Goal: Task Accomplishment & Management: Complete application form

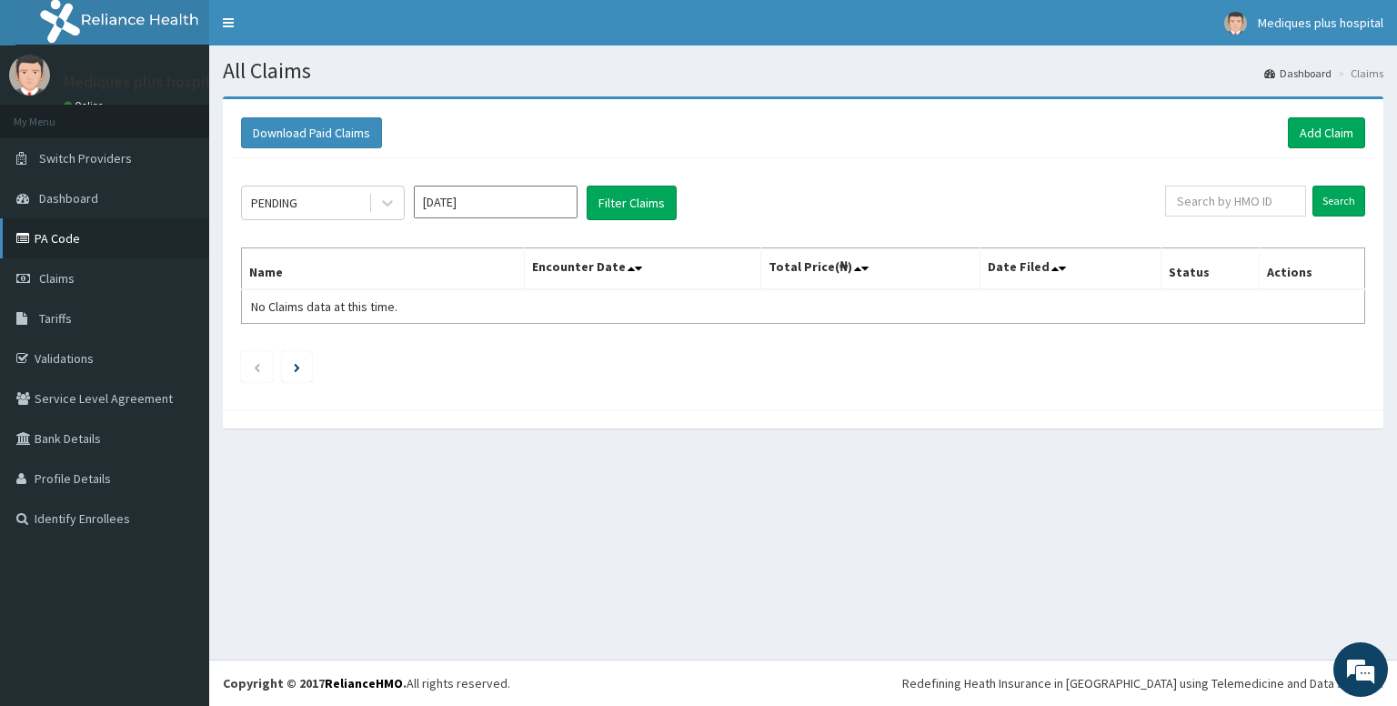
click at [69, 239] on link "PA Code" at bounding box center [104, 238] width 209 height 40
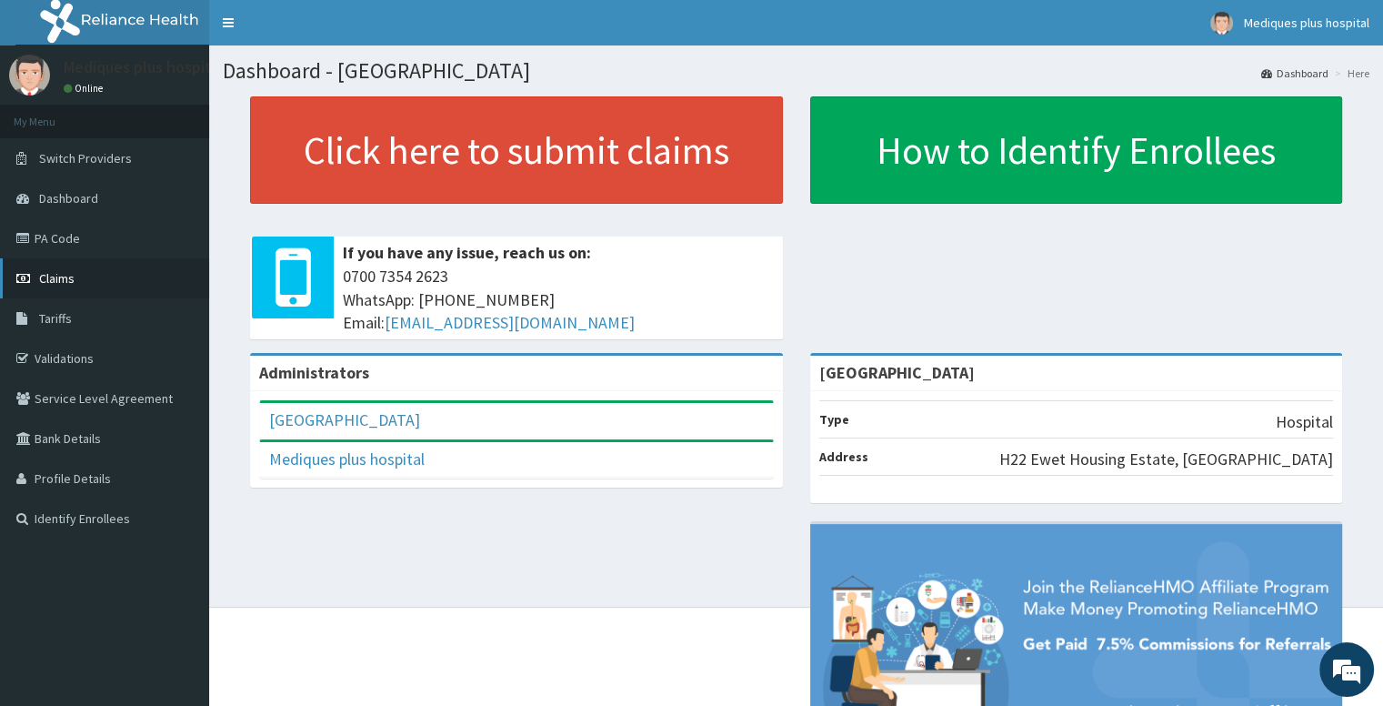
click at [112, 288] on link "Claims" at bounding box center [104, 278] width 209 height 40
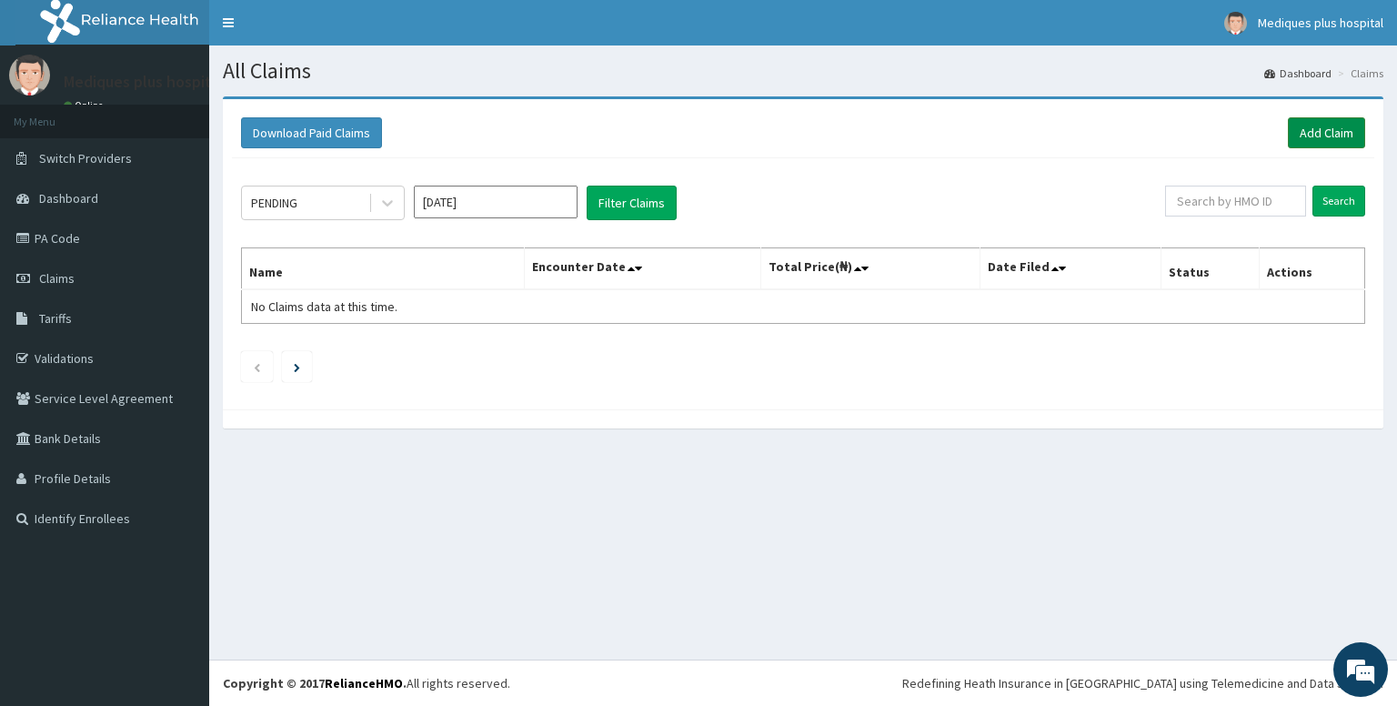
click at [1329, 136] on link "Add Claim" at bounding box center [1326, 132] width 77 height 31
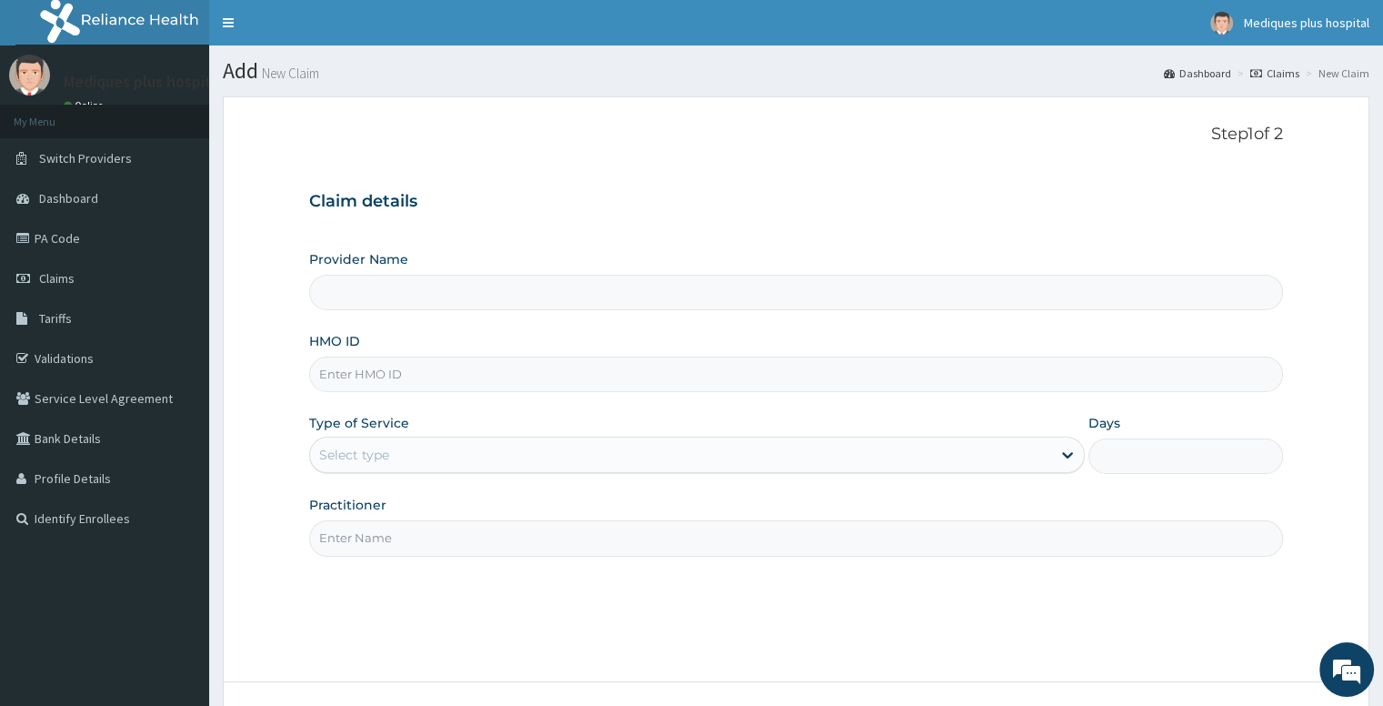
click at [669, 385] on input "HMO ID" at bounding box center [795, 374] width 973 height 35
type input "[GEOGRAPHIC_DATA]"
paste input "GEH/10008/A"
type input "GEH/10008/A"
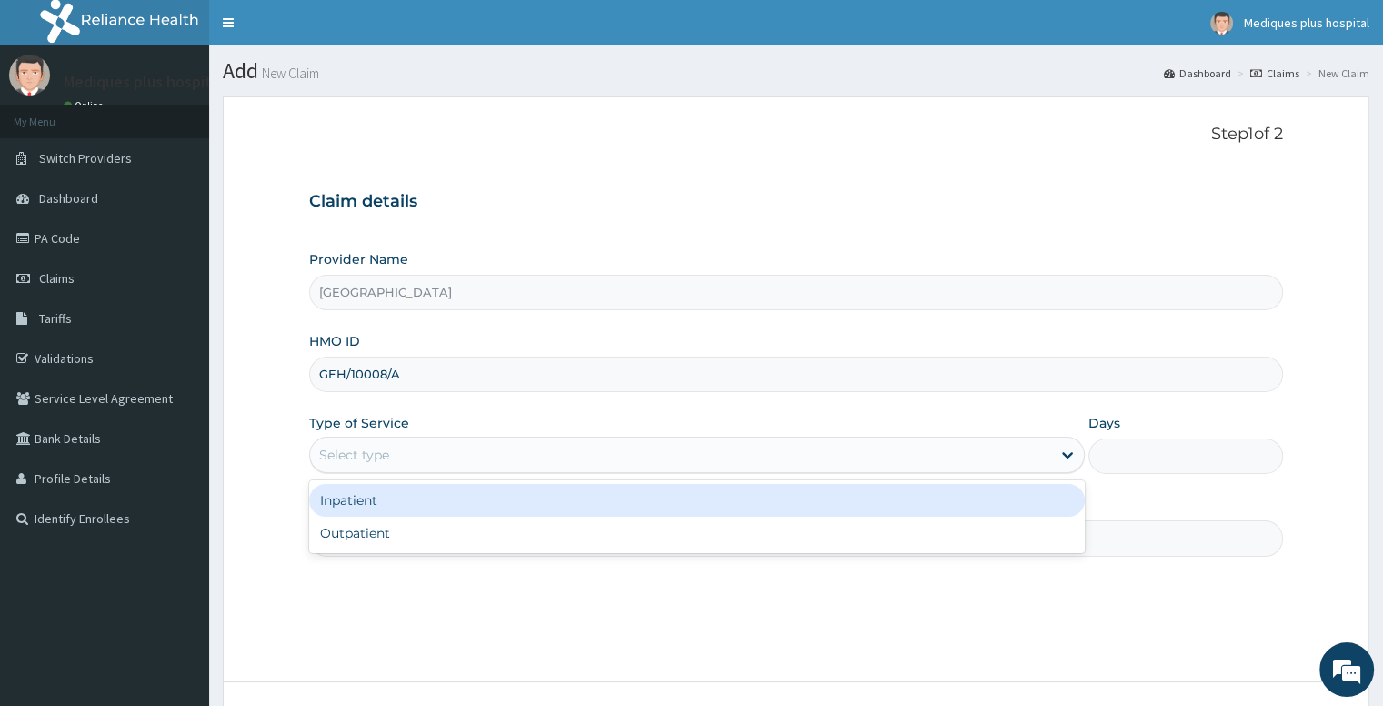
click at [664, 468] on div "Select type" at bounding box center [697, 455] width 776 height 36
click at [589, 498] on div "Inpatient" at bounding box center [697, 500] width 776 height 33
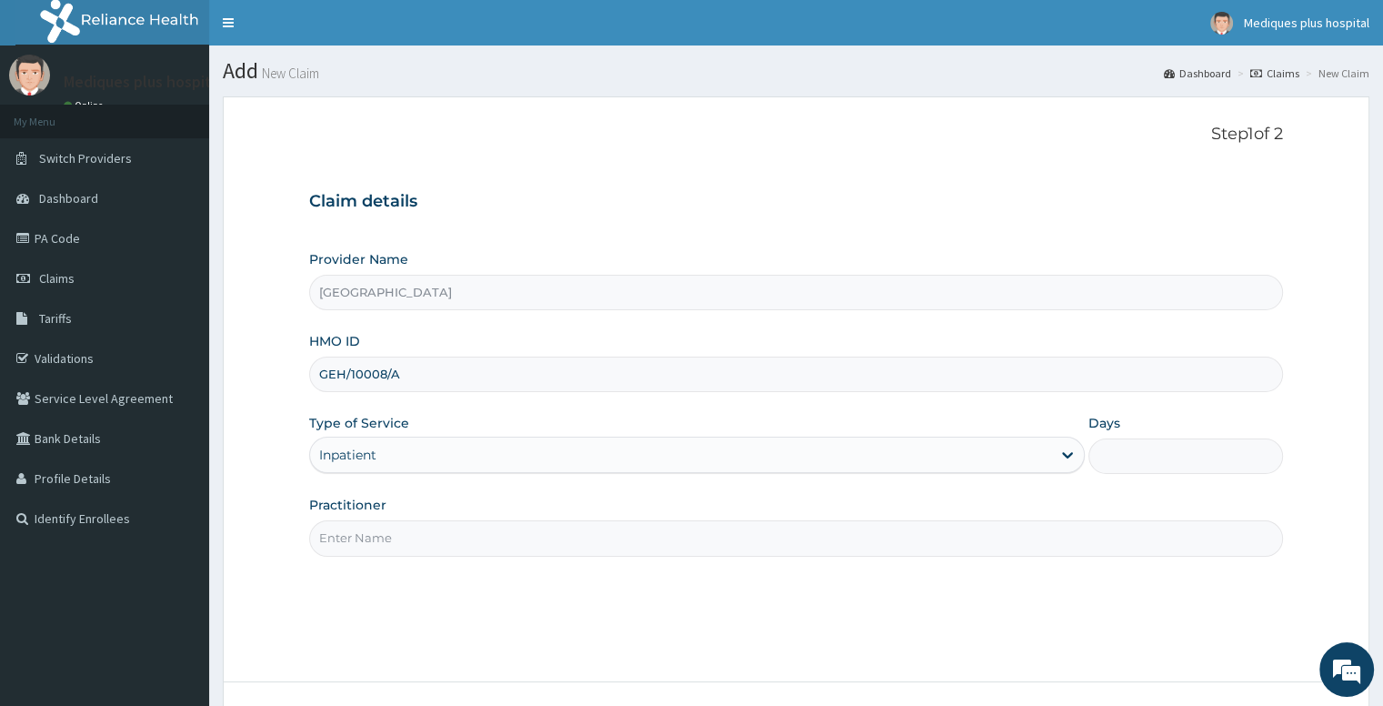
click at [610, 545] on input "Practitioner" at bounding box center [795, 537] width 973 height 35
type input "GP"
click at [1145, 453] on input "Days" at bounding box center [1186, 455] width 194 height 35
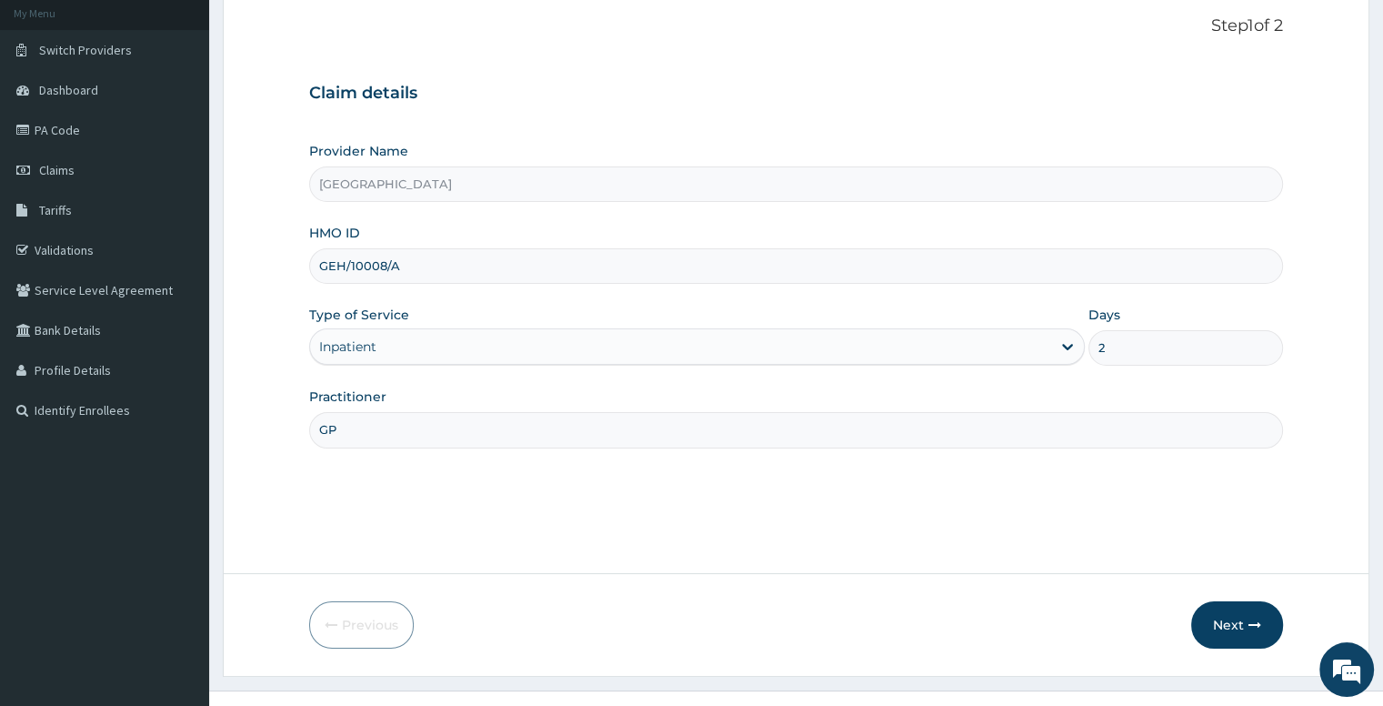
scroll to position [138, 0]
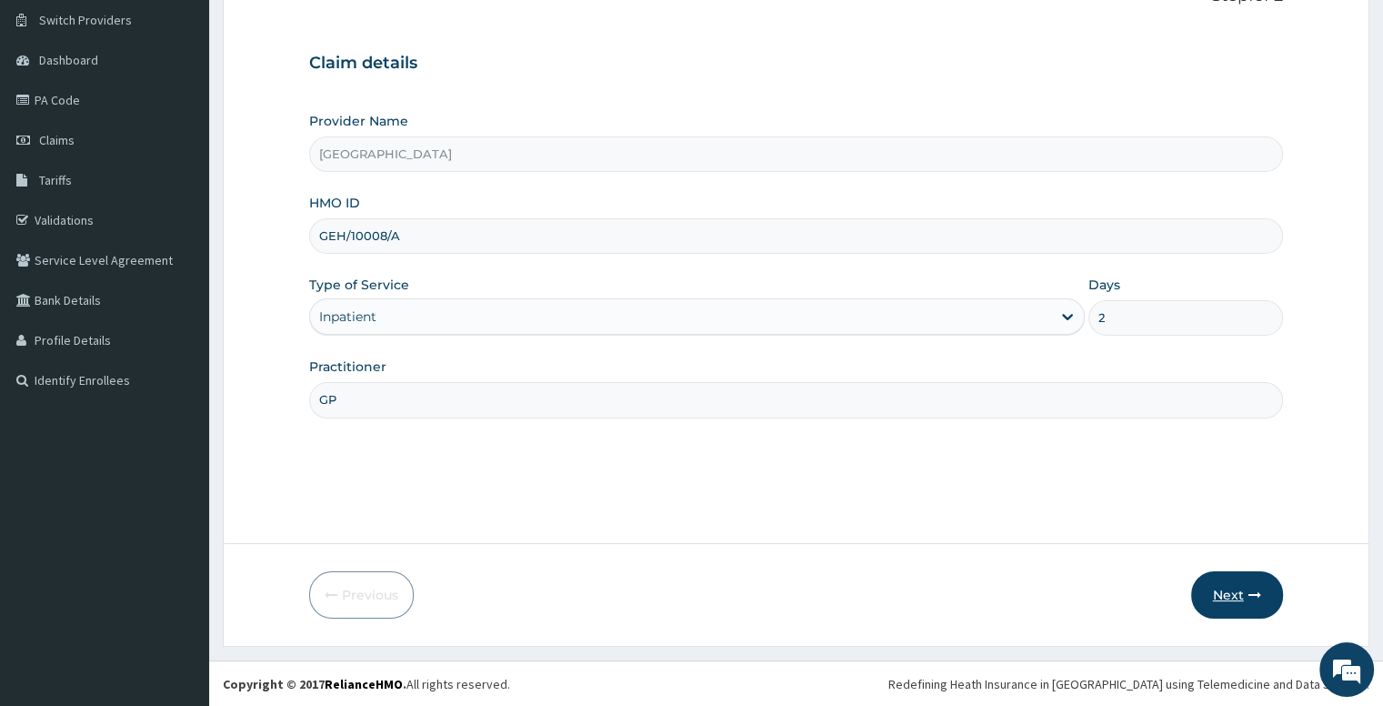
type input "2"
click at [1216, 597] on button "Next" at bounding box center [1237, 594] width 92 height 47
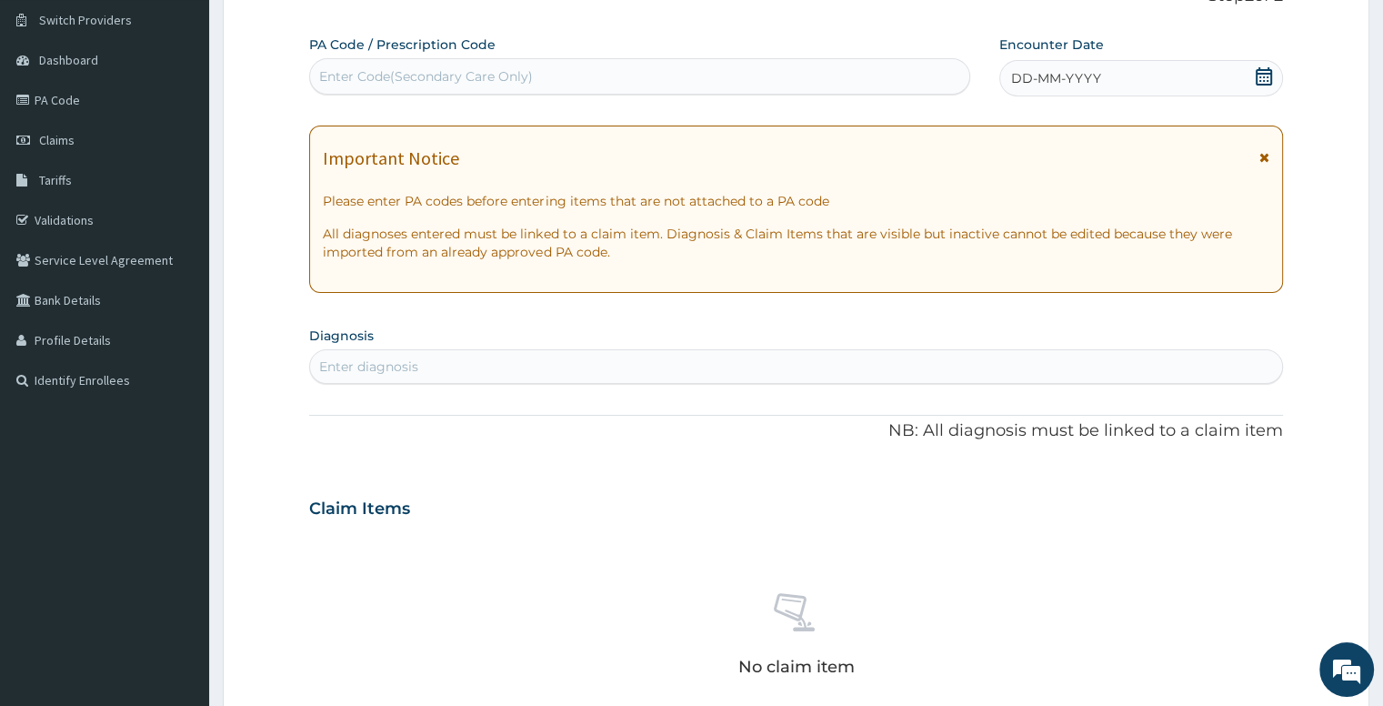
click at [773, 77] on div "Enter Code(Secondary Care Only)" at bounding box center [639, 76] width 659 height 29
paste input "PA/AD5D8B"
type input "PA/AD5D8B"
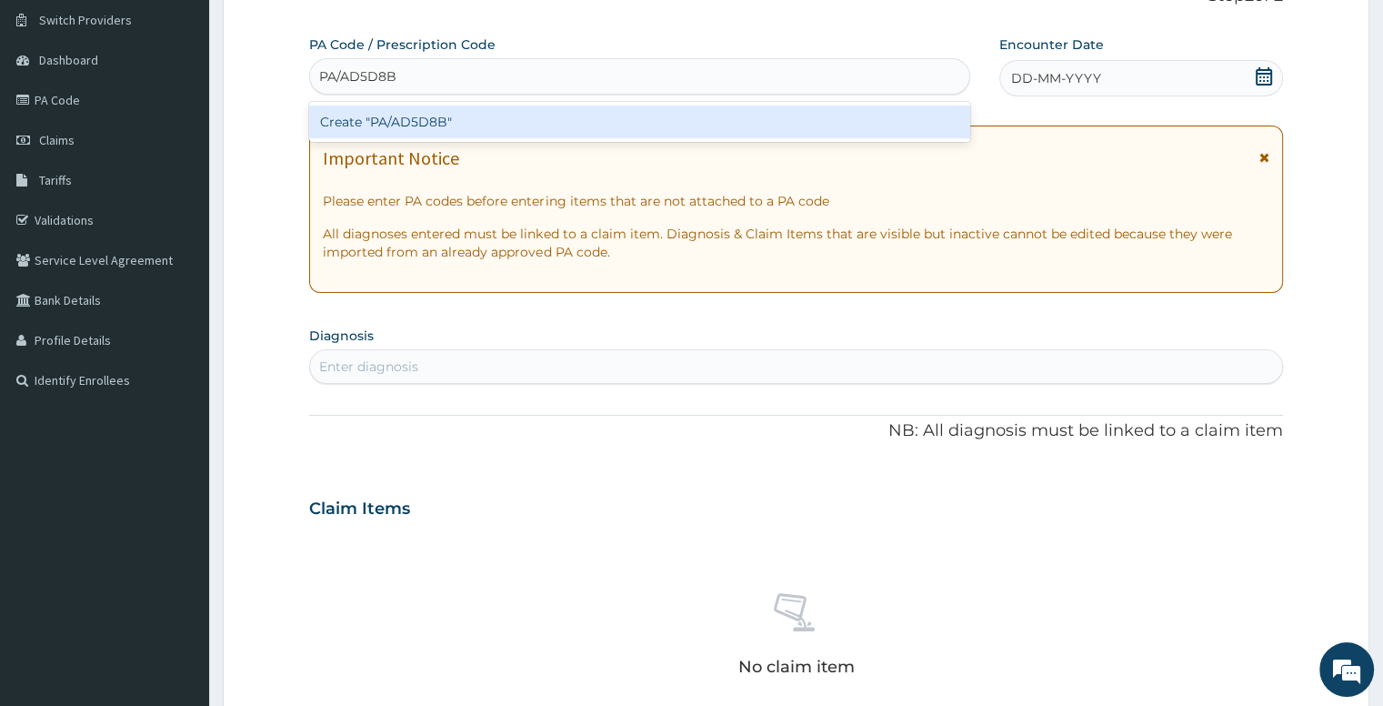
click at [760, 119] on div "Create "PA/AD5D8B"" at bounding box center [639, 121] width 661 height 33
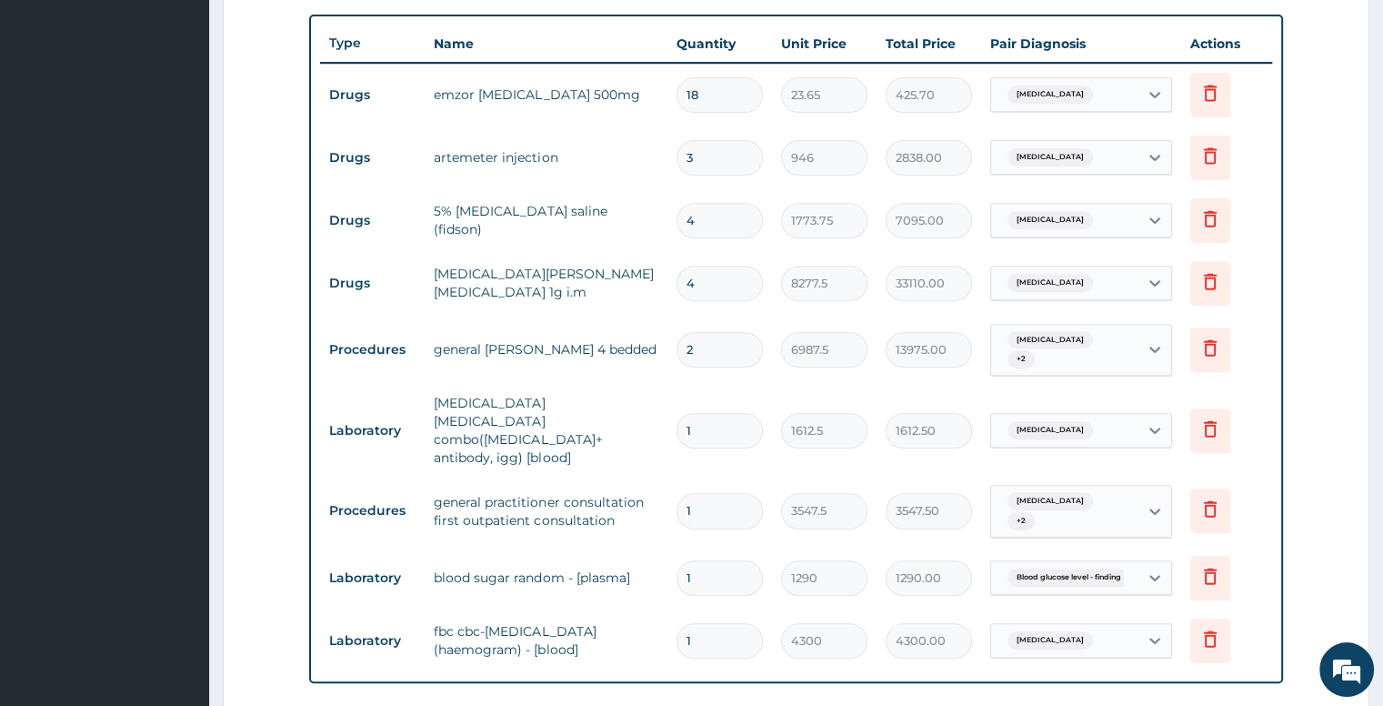
scroll to position [1024, 0]
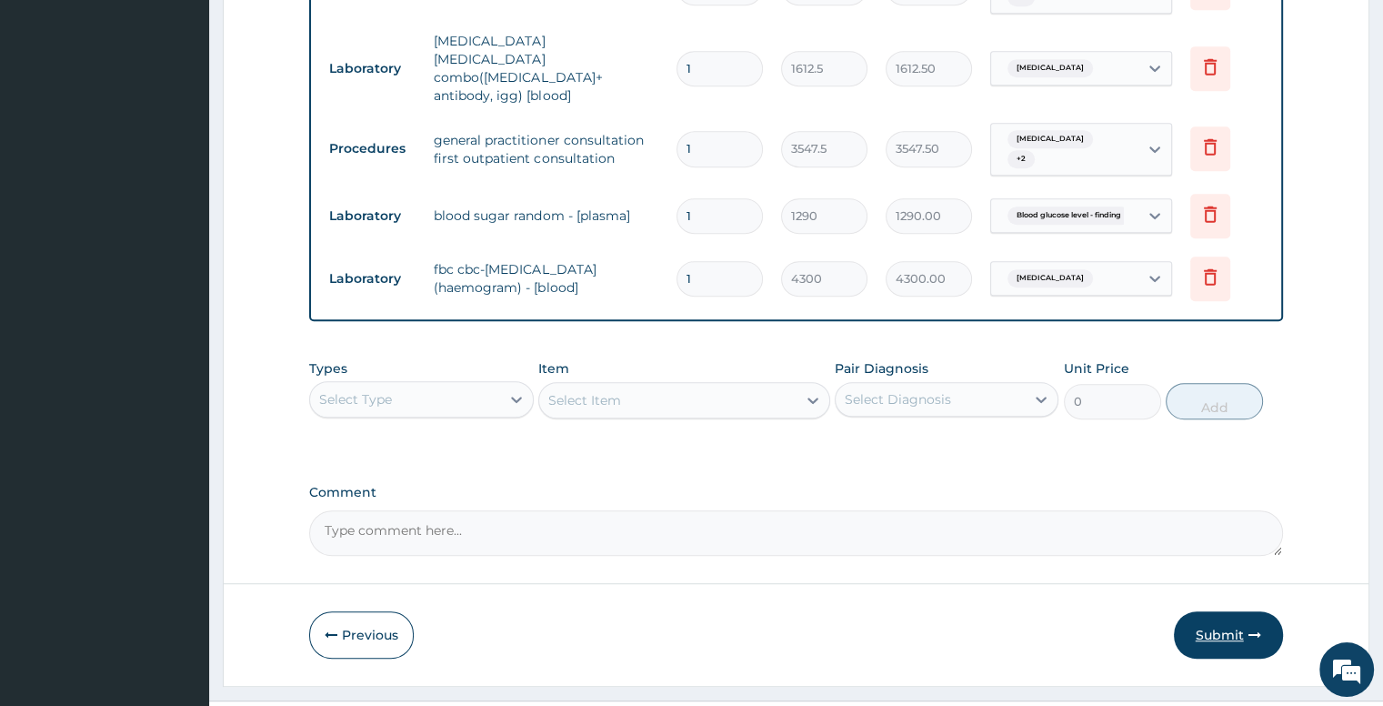
click at [1196, 611] on button "Submit" at bounding box center [1228, 634] width 109 height 47
